Goal: Information Seeking & Learning: Learn about a topic

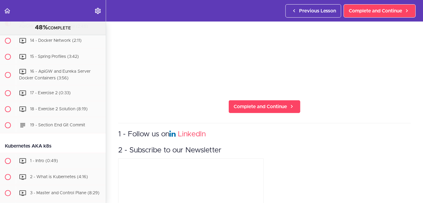
scroll to position [128, 0]
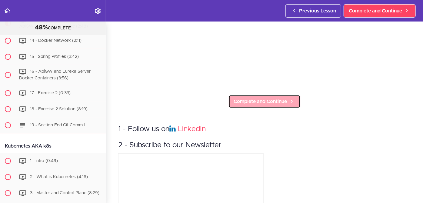
click at [253, 100] on span "Complete and Continue" at bounding box center [259, 101] width 53 height 7
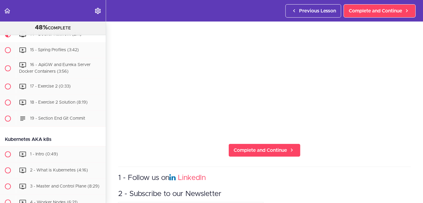
scroll to position [81, 0]
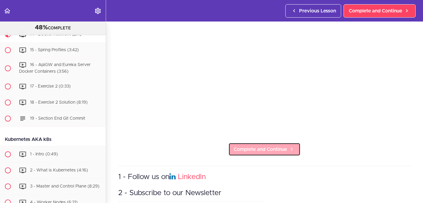
click at [252, 146] on span "Complete and Continue" at bounding box center [259, 149] width 53 height 7
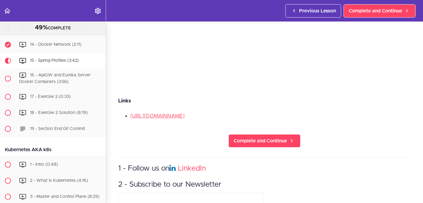
scroll to position [128, 0]
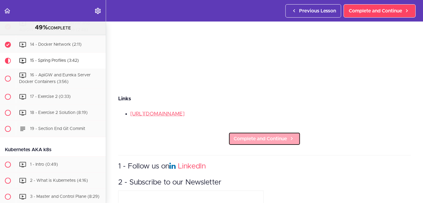
click at [257, 140] on span "Complete and Continue" at bounding box center [259, 138] width 53 height 7
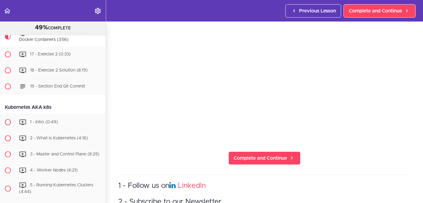
scroll to position [74, 0]
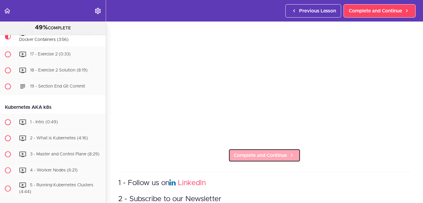
click at [262, 154] on span "Complete and Continue" at bounding box center [259, 155] width 53 height 7
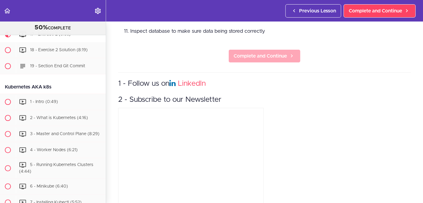
scroll to position [335, 0]
click at [252, 53] on span "Complete and Continue" at bounding box center [259, 55] width 53 height 7
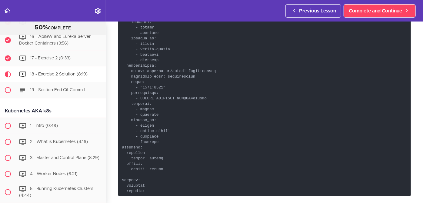
scroll to position [696, 0]
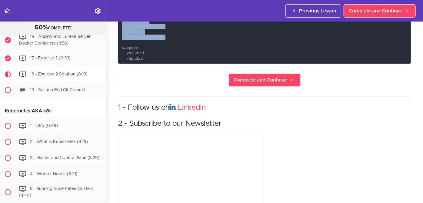
scroll to position [827, 0]
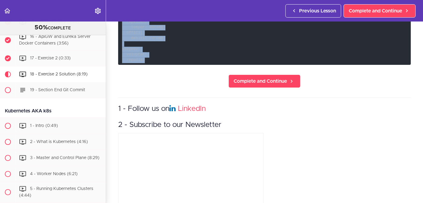
drag, startPoint x: 122, startPoint y: 98, endPoint x: 149, endPoint y: 57, distance: 49.0
copy code "services: postgres: container_name: postgres image: postgres environment: POSTG…"
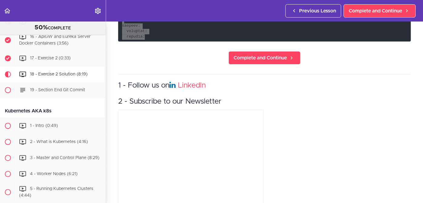
scroll to position [852, 0]
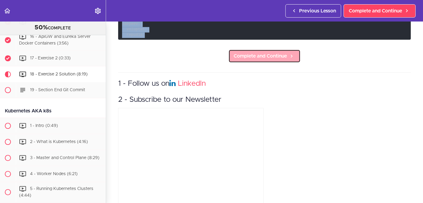
click at [261, 52] on span "Complete and Continue" at bounding box center [259, 55] width 53 height 7
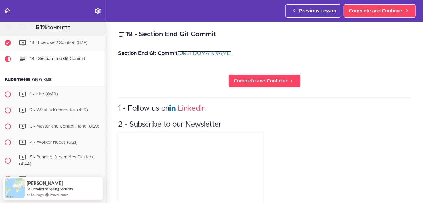
scroll to position [1870, 0]
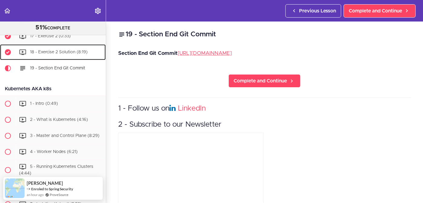
click at [56, 59] on div "18 - Exercise 2 Solution (8:19)" at bounding box center [61, 51] width 90 height 13
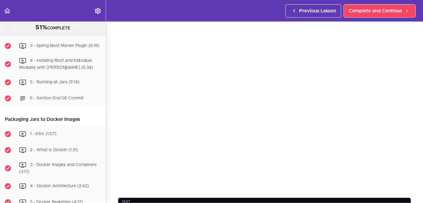
scroll to position [1494, 0]
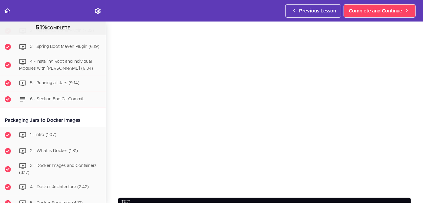
click at [109, 136] on div "18 - Exercise 2 Solution text Complete and Continue 1 - Follow us on LinkedIn 2…" at bounding box center [264, 87] width 317 height 181
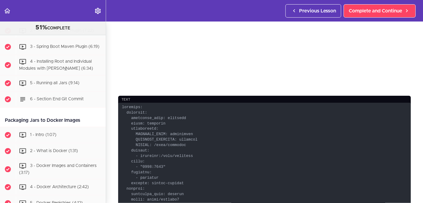
scroll to position [228, 0]
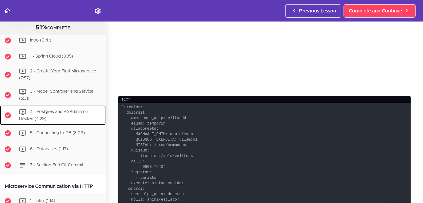
click at [54, 113] on div "4 - Postgres and PGAdmin on Docker (4:29)" at bounding box center [61, 115] width 90 height 20
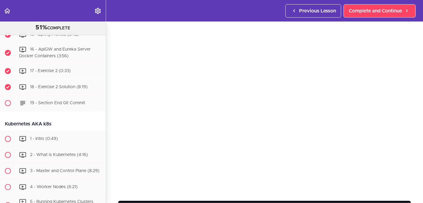
scroll to position [1817, 0]
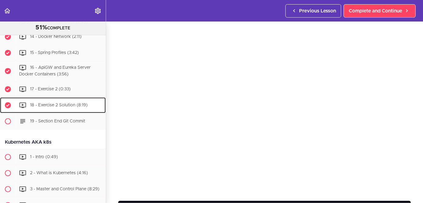
click at [47, 107] on span "18 - Exercise 2 Solution (8:19)" at bounding box center [59, 105] width 58 height 4
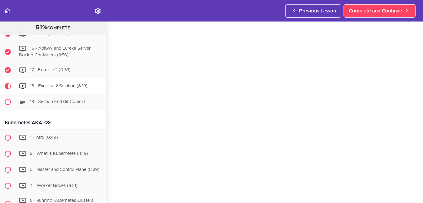
scroll to position [1834, 0]
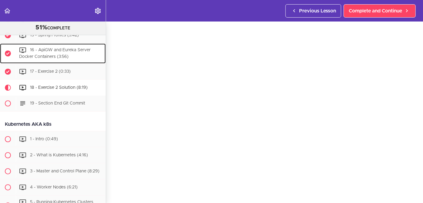
click at [55, 59] on span "16 - ApiGW and Eureka Server Docker Containers (3:56)" at bounding box center [54, 53] width 71 height 11
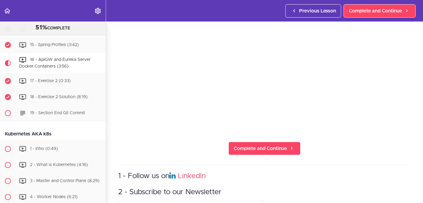
scroll to position [82, 0]
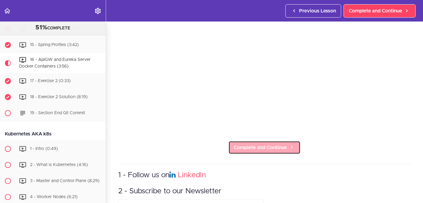
click at [248, 145] on span "Complete and Continue" at bounding box center [259, 147] width 53 height 7
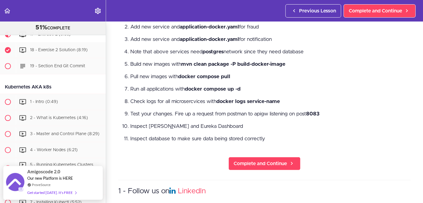
scroll to position [234, 0]
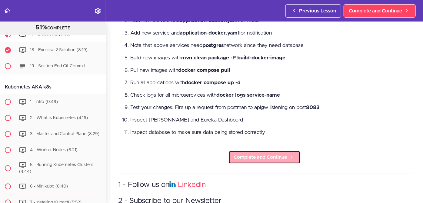
click at [255, 153] on span "Complete and Continue" at bounding box center [259, 156] width 53 height 7
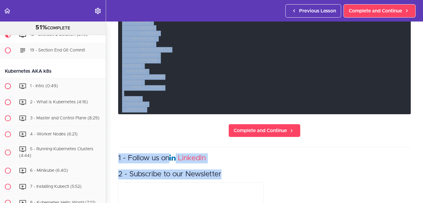
scroll to position [792, 0]
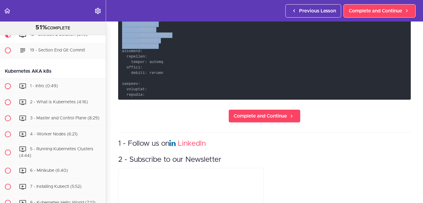
drag, startPoint x: 126, startPoint y: 127, endPoint x: 159, endPoint y: 45, distance: 87.5
copy code "eureka-server: image: amigoscode/eureka-server:latest container_name: eureka-se…"
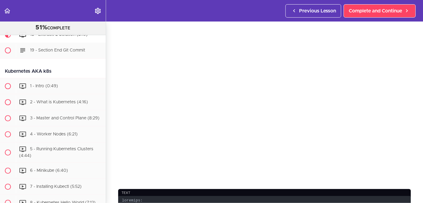
scroll to position [21, 0]
